Goal: Information Seeking & Learning: Learn about a topic

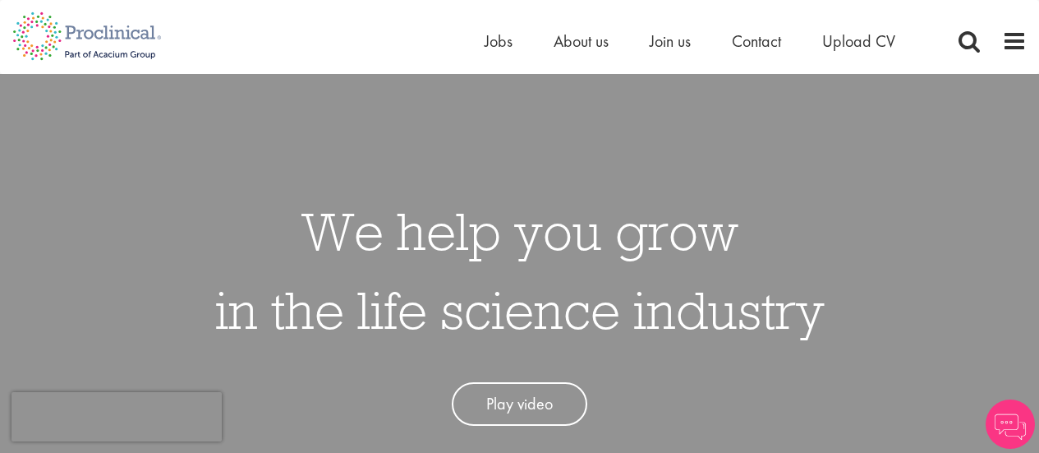
click at [505, 45] on span "Jobs" at bounding box center [499, 40] width 28 height 21
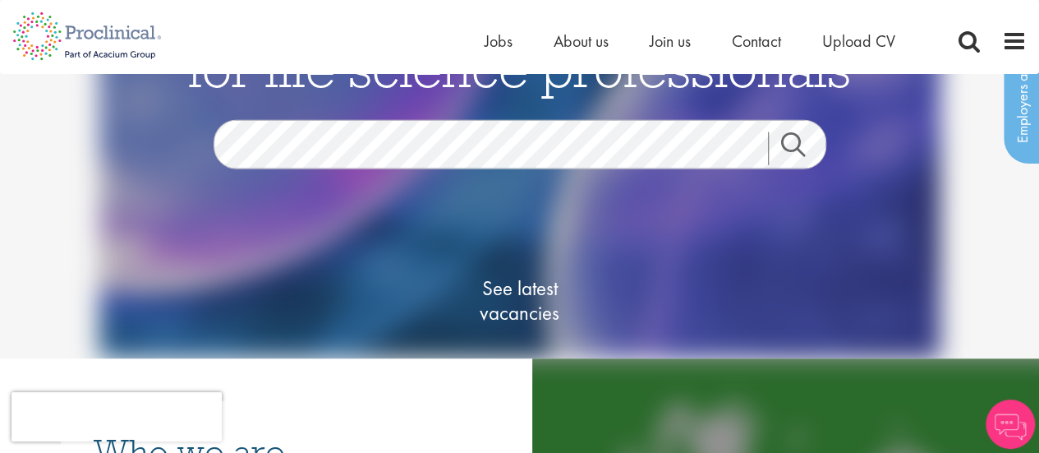
scroll to position [164, 0]
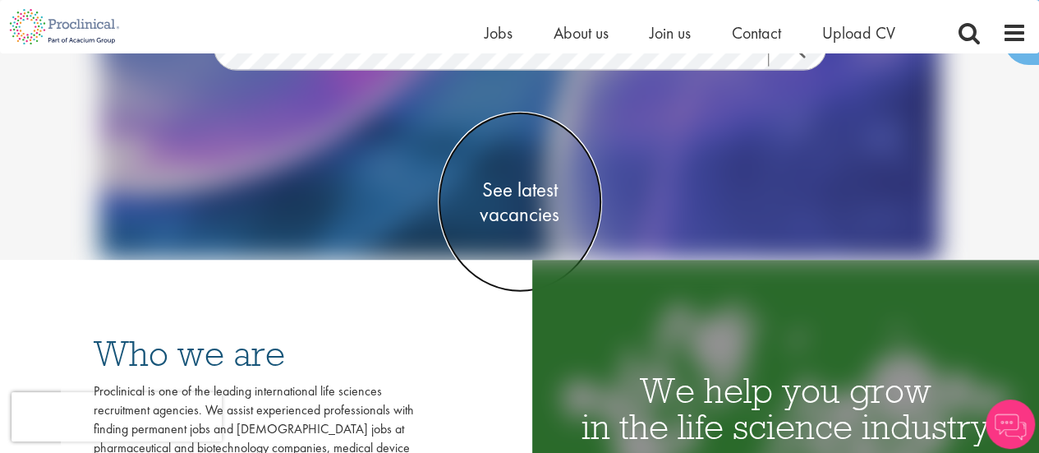
click at [517, 208] on span "See latest vacancies" at bounding box center [520, 201] width 164 height 49
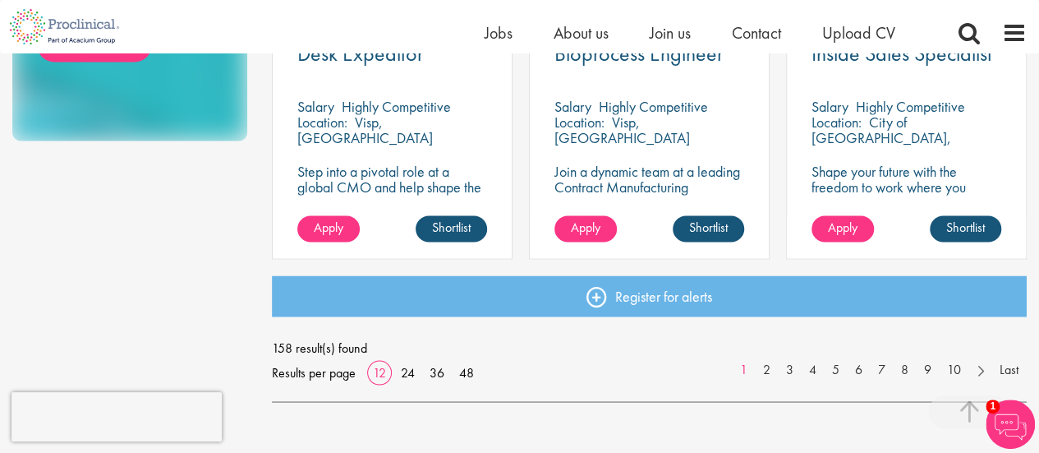
scroll to position [1314, 0]
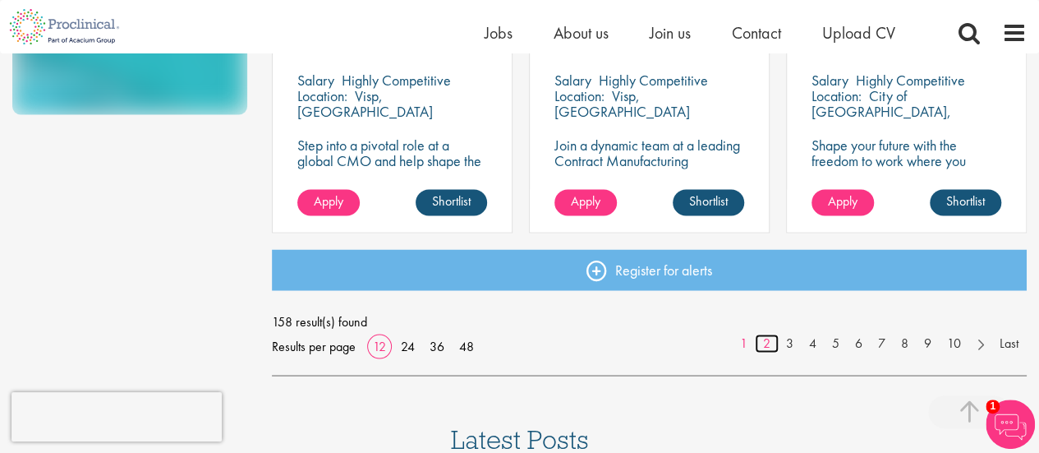
click at [757, 343] on link "2" at bounding box center [767, 342] width 24 height 19
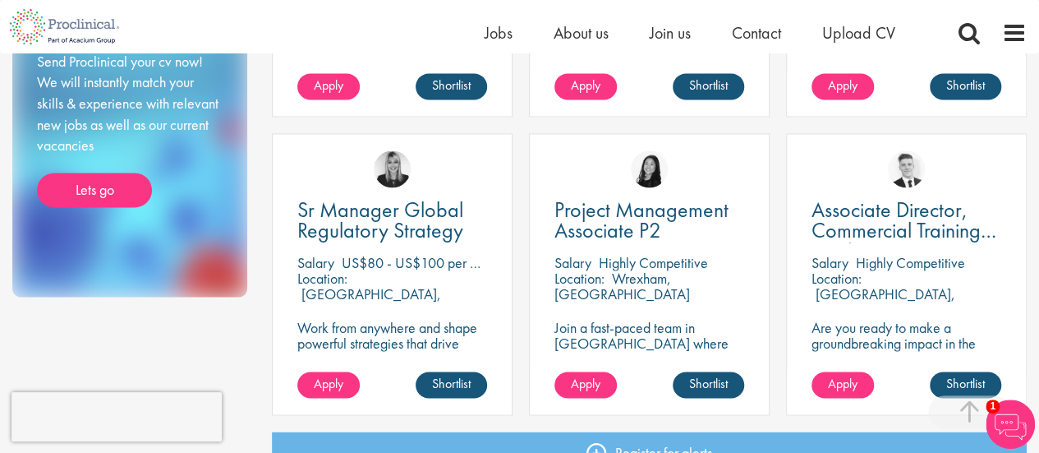
scroll to position [1232, 0]
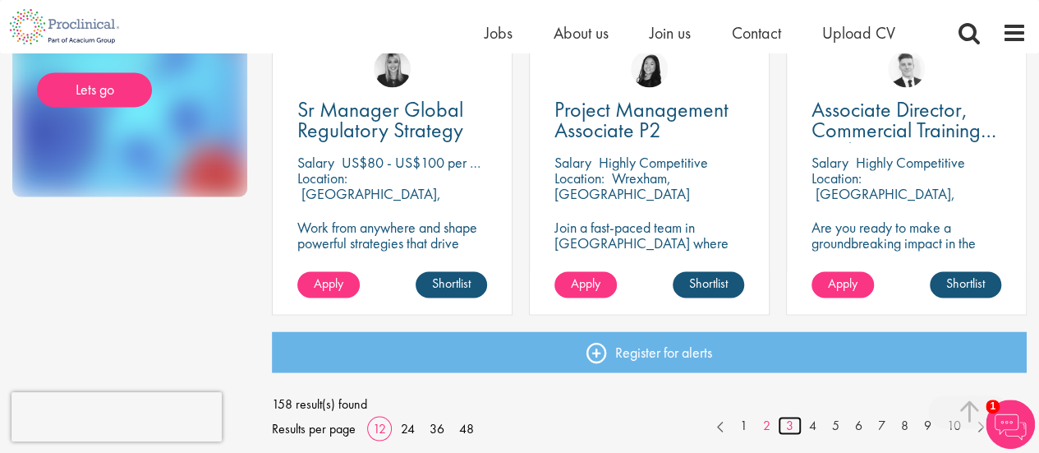
click at [797, 423] on link "3" at bounding box center [790, 425] width 24 height 19
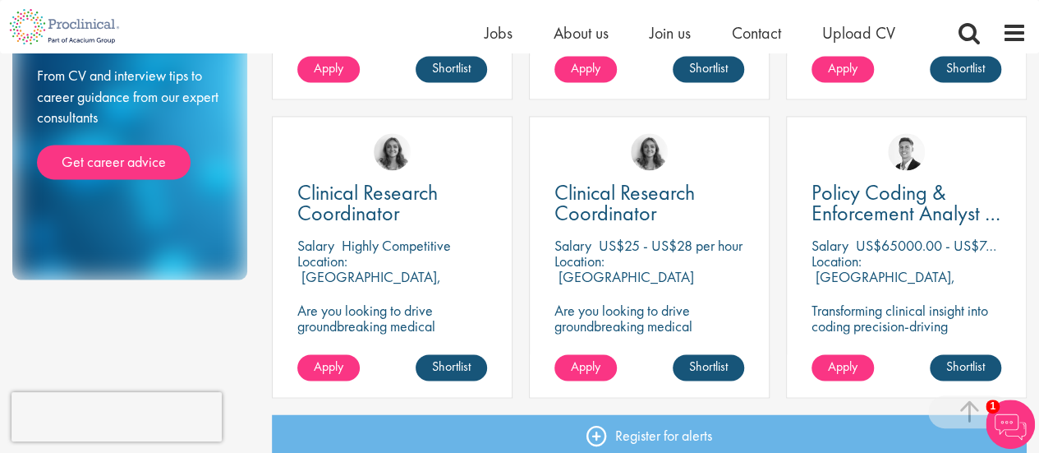
scroll to position [1150, 0]
